Goal: Information Seeking & Learning: Learn about a topic

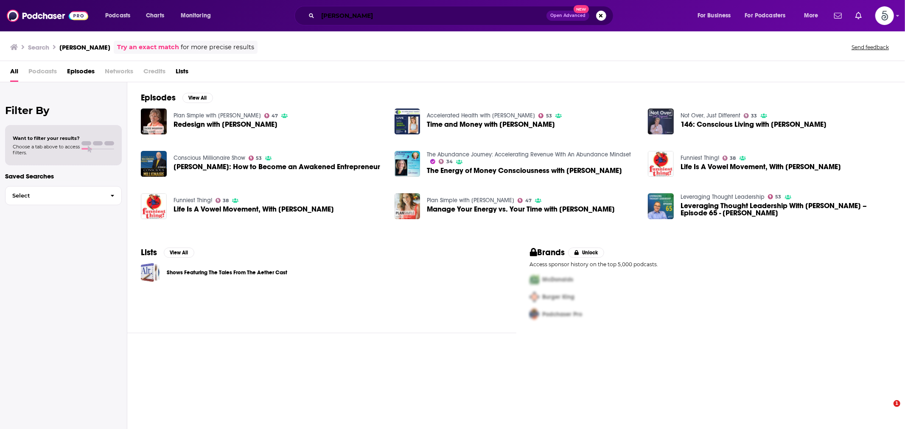
click at [337, 15] on input "[PERSON_NAME]" at bounding box center [432, 16] width 229 height 14
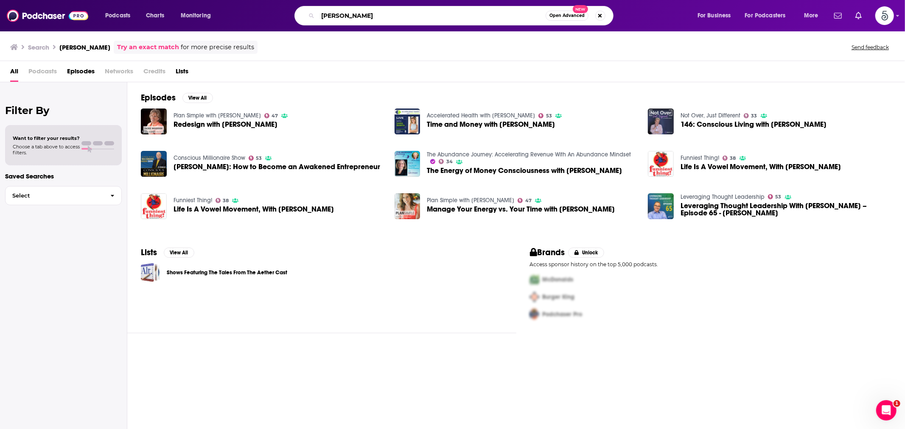
click at [337, 15] on input "[PERSON_NAME]" at bounding box center [432, 16] width 228 height 14
type input "hr works"
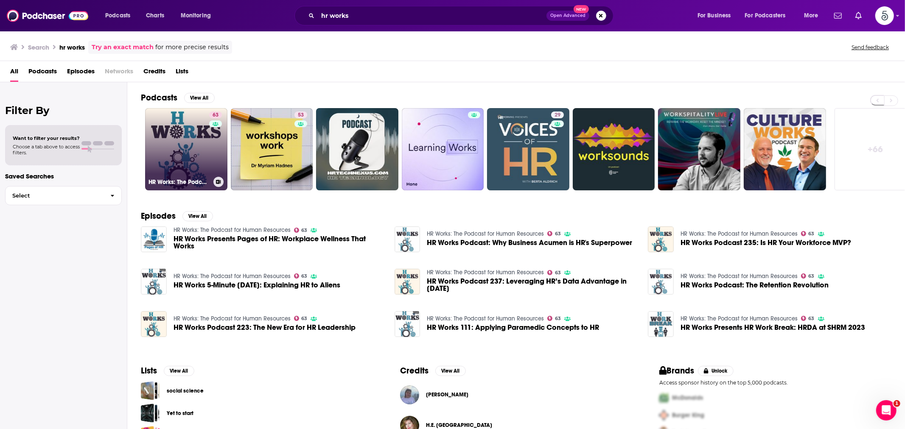
click at [203, 146] on link "63 HR Works: The Podcast for Human Resources" at bounding box center [186, 149] width 82 height 82
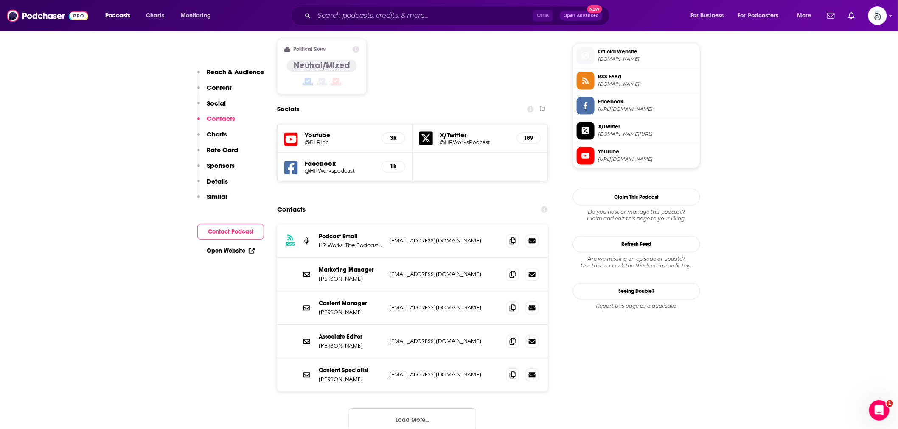
scroll to position [707, 0]
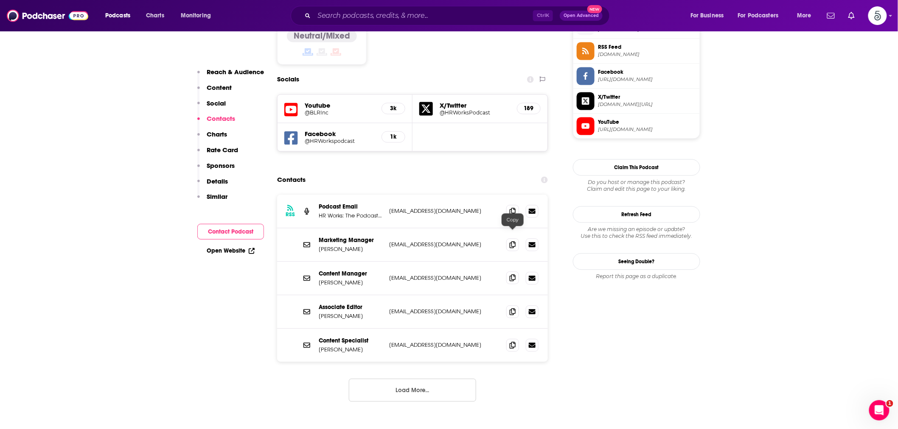
click at [511, 275] on icon at bounding box center [513, 278] width 6 height 7
